Goal: Information Seeking & Learning: Check status

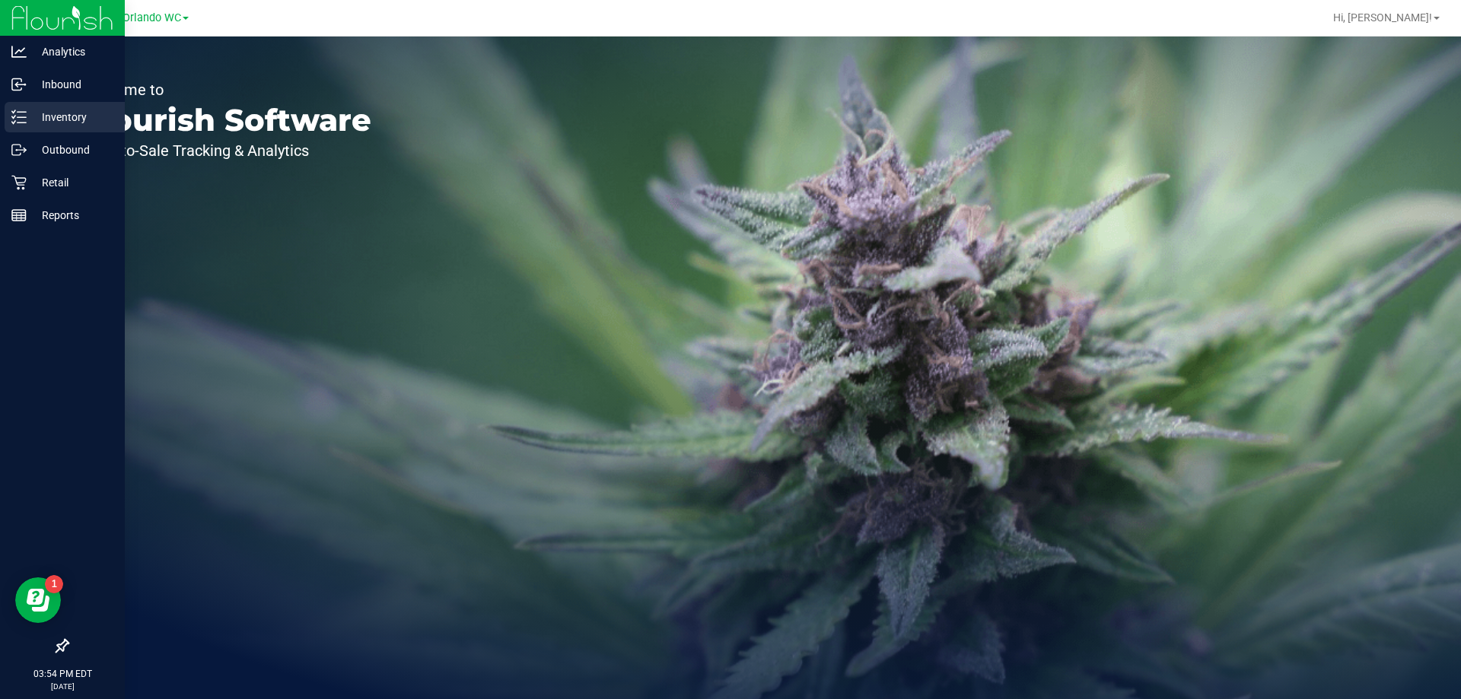
click at [24, 126] on div "Inventory" at bounding box center [65, 117] width 120 height 30
click at [24, 213] on line at bounding box center [19, 213] width 14 height 0
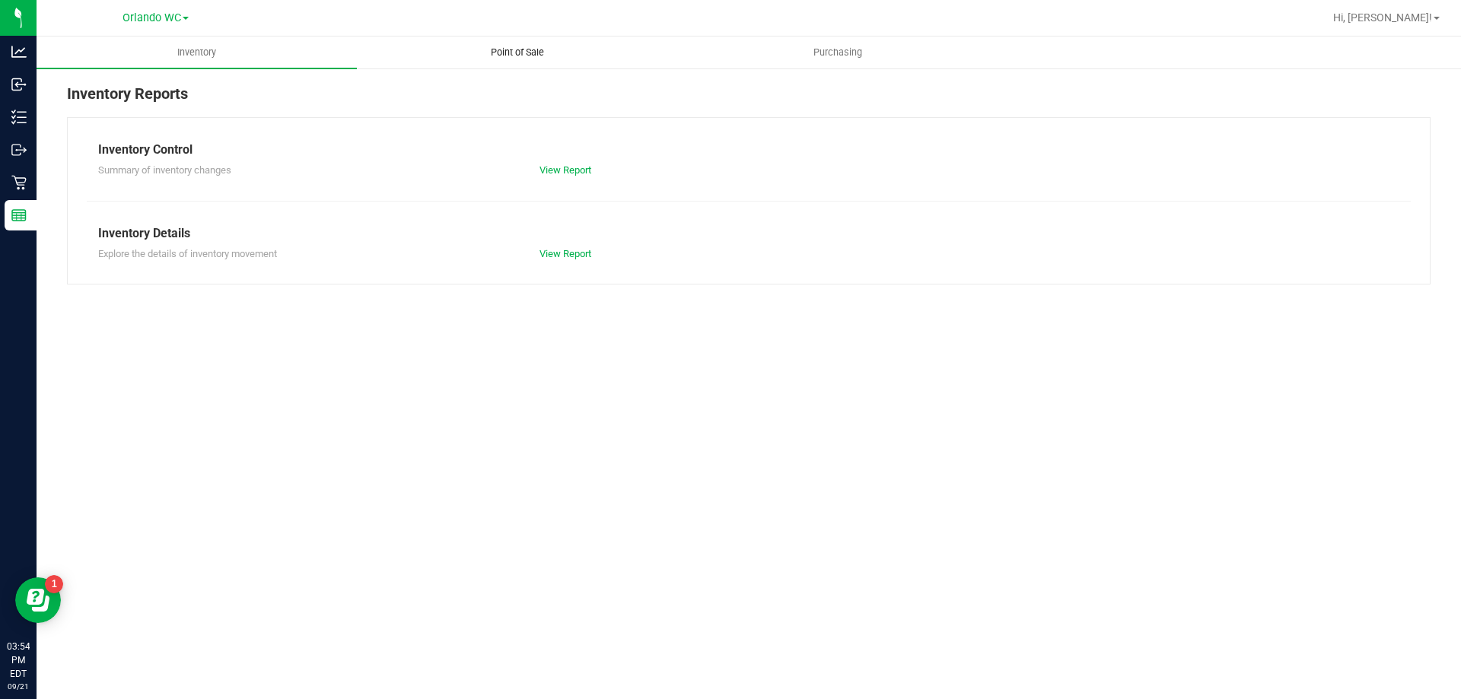
click at [420, 42] on uib-tab-heading "Point of Sale" at bounding box center [517, 52] width 319 height 30
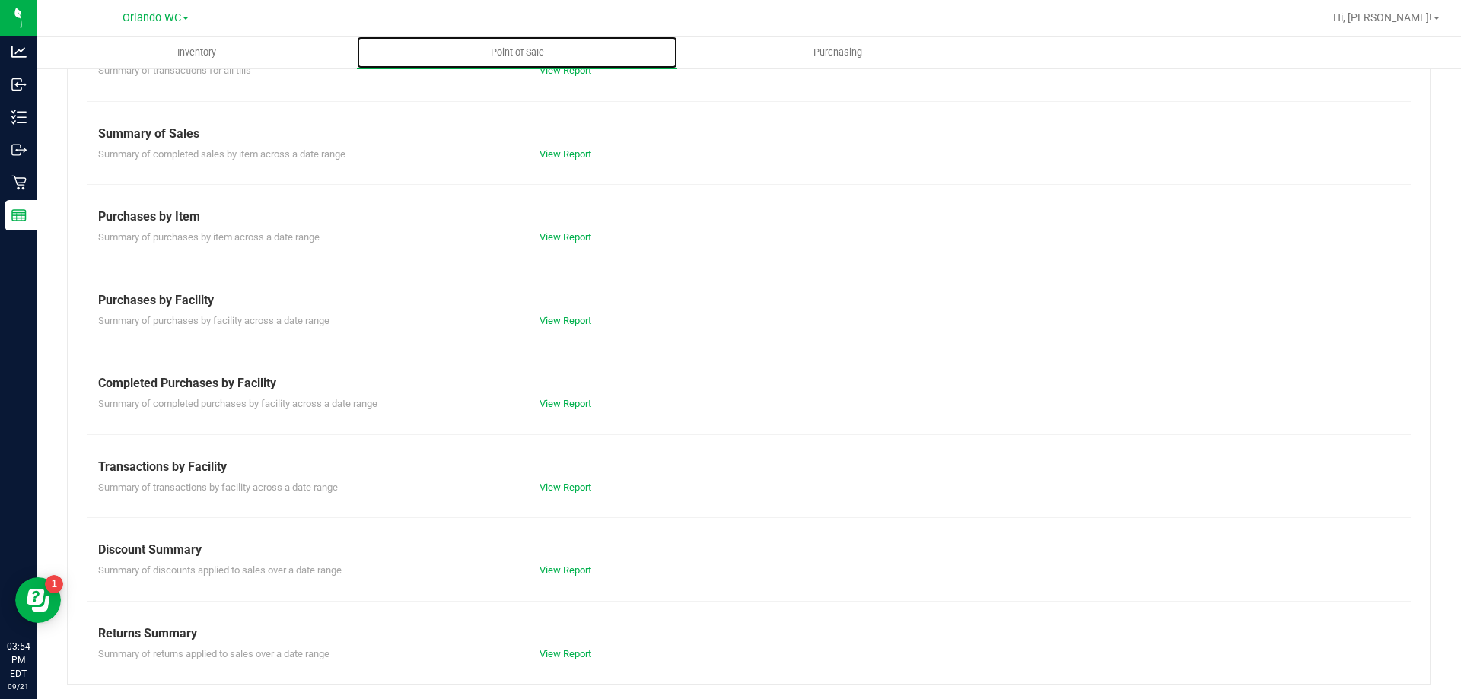
scroll to position [100, 0]
click at [536, 492] on div "View Report" at bounding box center [638, 487] width 221 height 15
click at [541, 488] on link "View Report" at bounding box center [566, 486] width 52 height 11
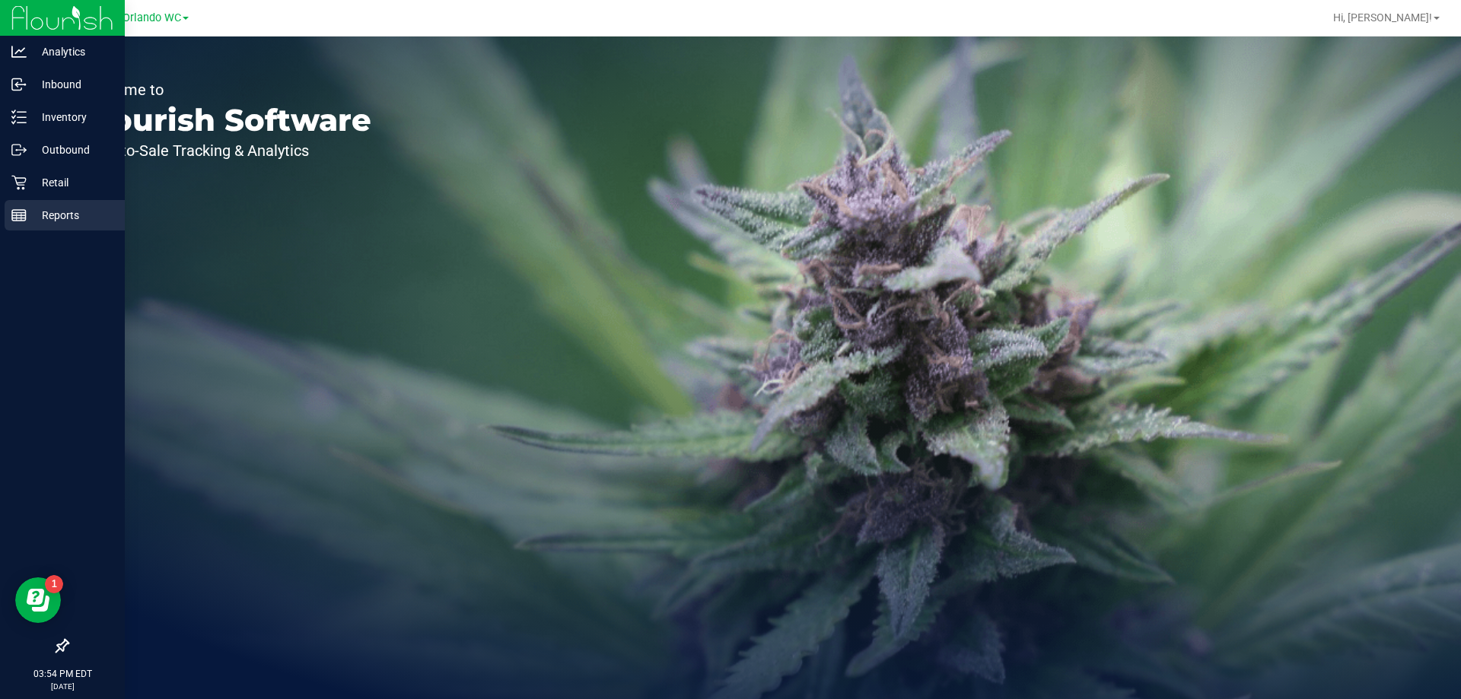
click at [82, 217] on p "Reports" at bounding box center [72, 215] width 91 height 18
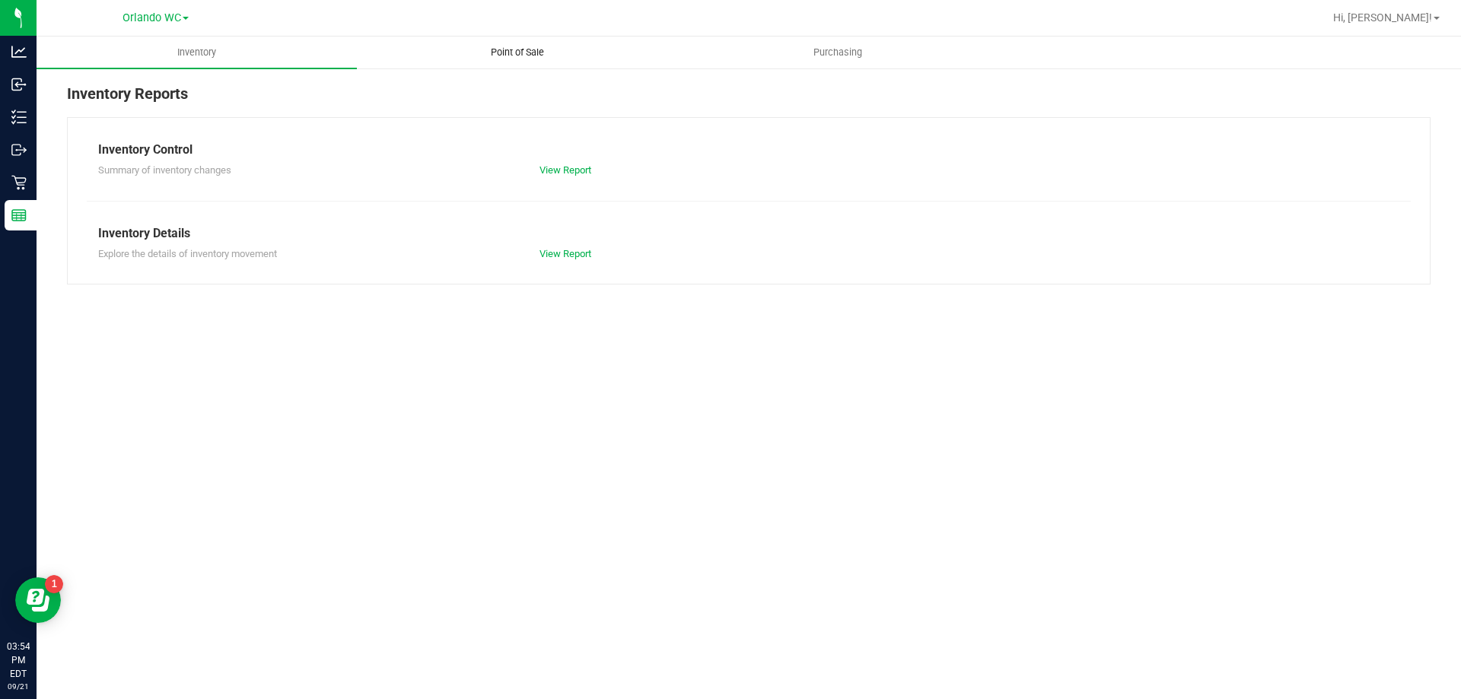
click at [499, 38] on uib-tab-heading "Point of Sale" at bounding box center [517, 52] width 319 height 30
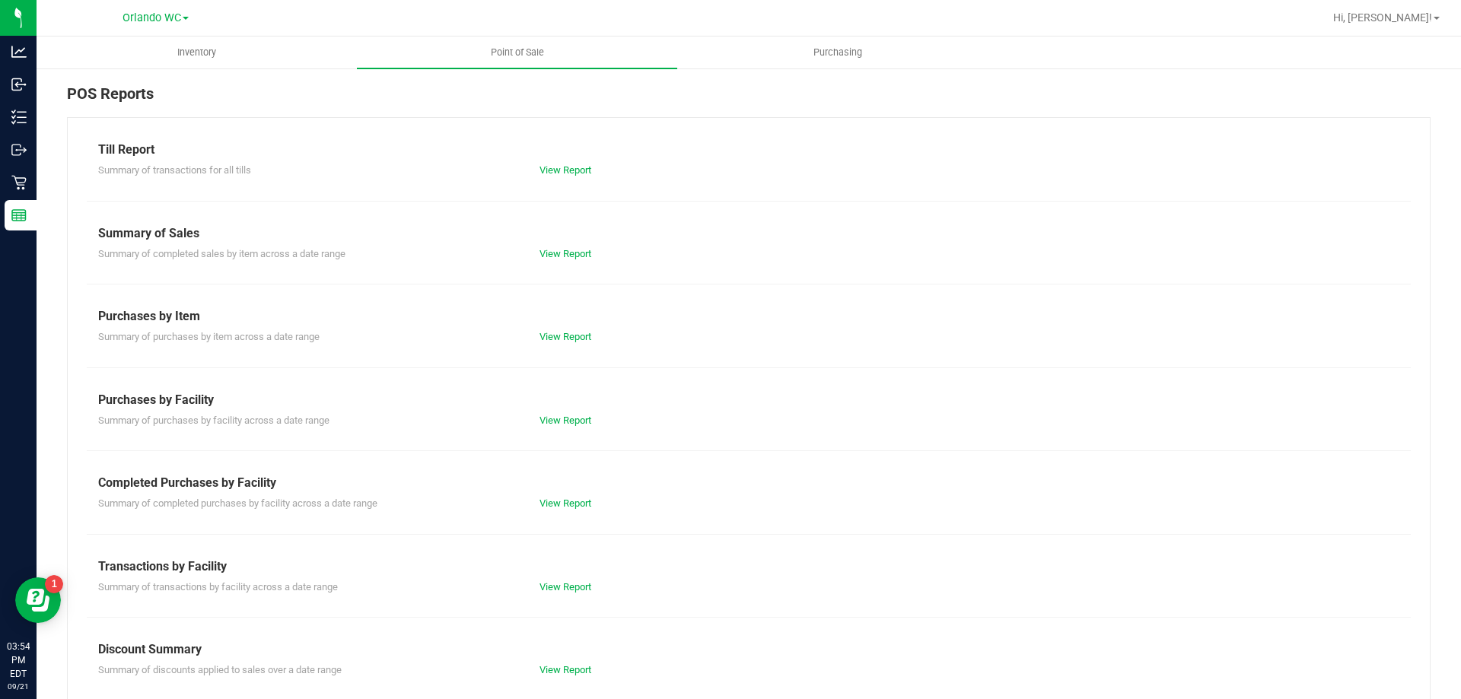
click at [583, 495] on div "Summary of completed purchases by facility across a date range View Report" at bounding box center [749, 501] width 1324 height 19
click at [583, 497] on div "View Report" at bounding box center [638, 503] width 221 height 15
click at [564, 504] on link "View Report" at bounding box center [566, 503] width 52 height 11
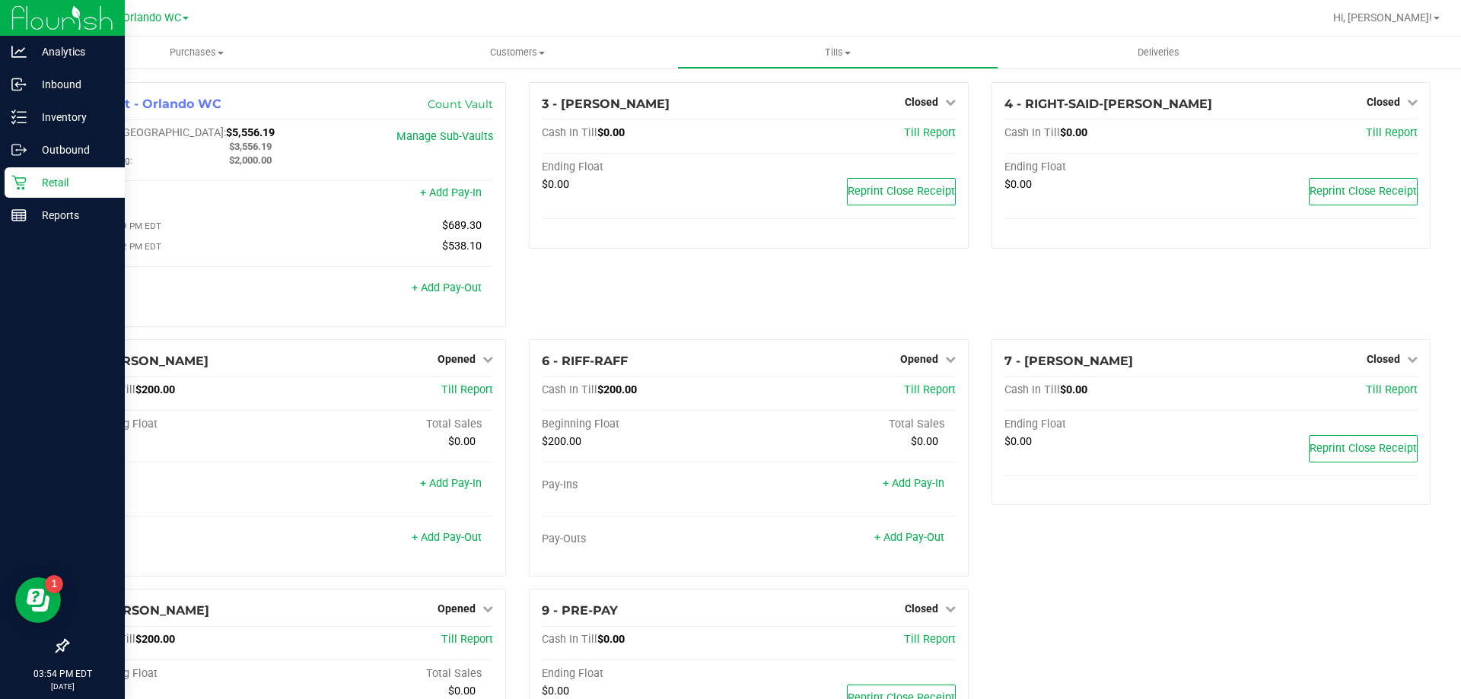
scroll to position [158, 0]
